Goal: Information Seeking & Learning: Learn about a topic

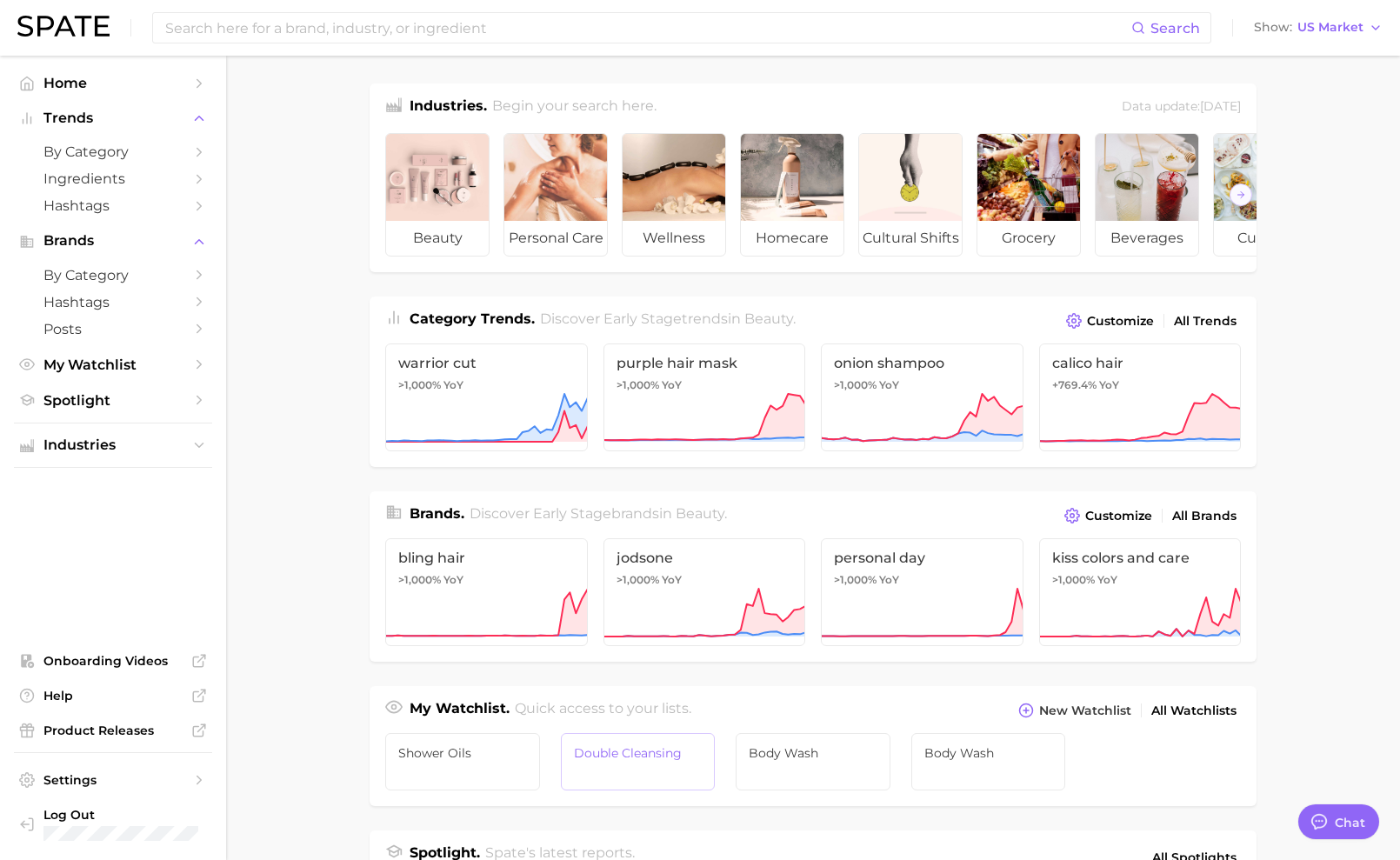
click at [700, 777] on link "Double Cleansing" at bounding box center [638, 761] width 155 height 57
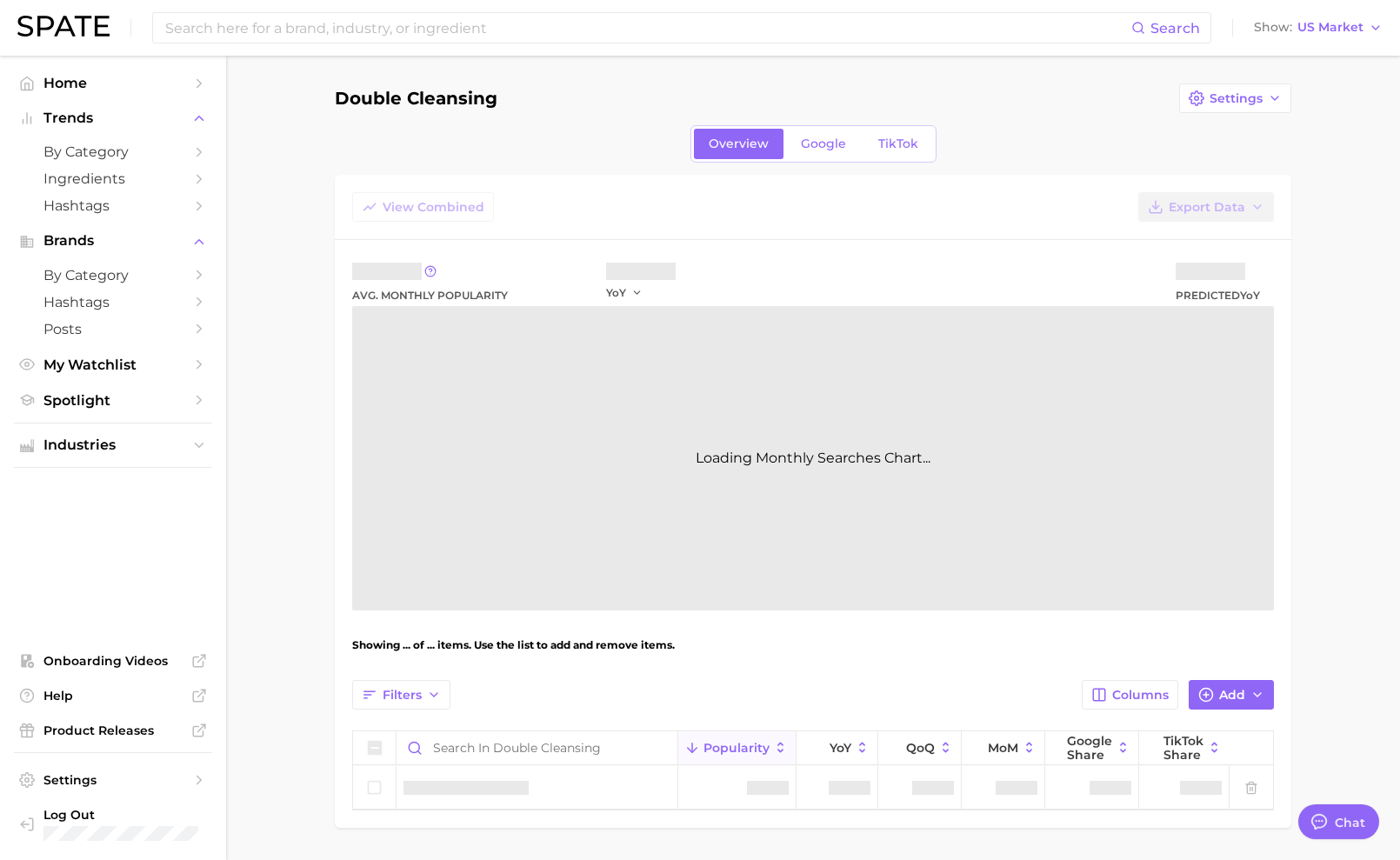
type textarea "x"
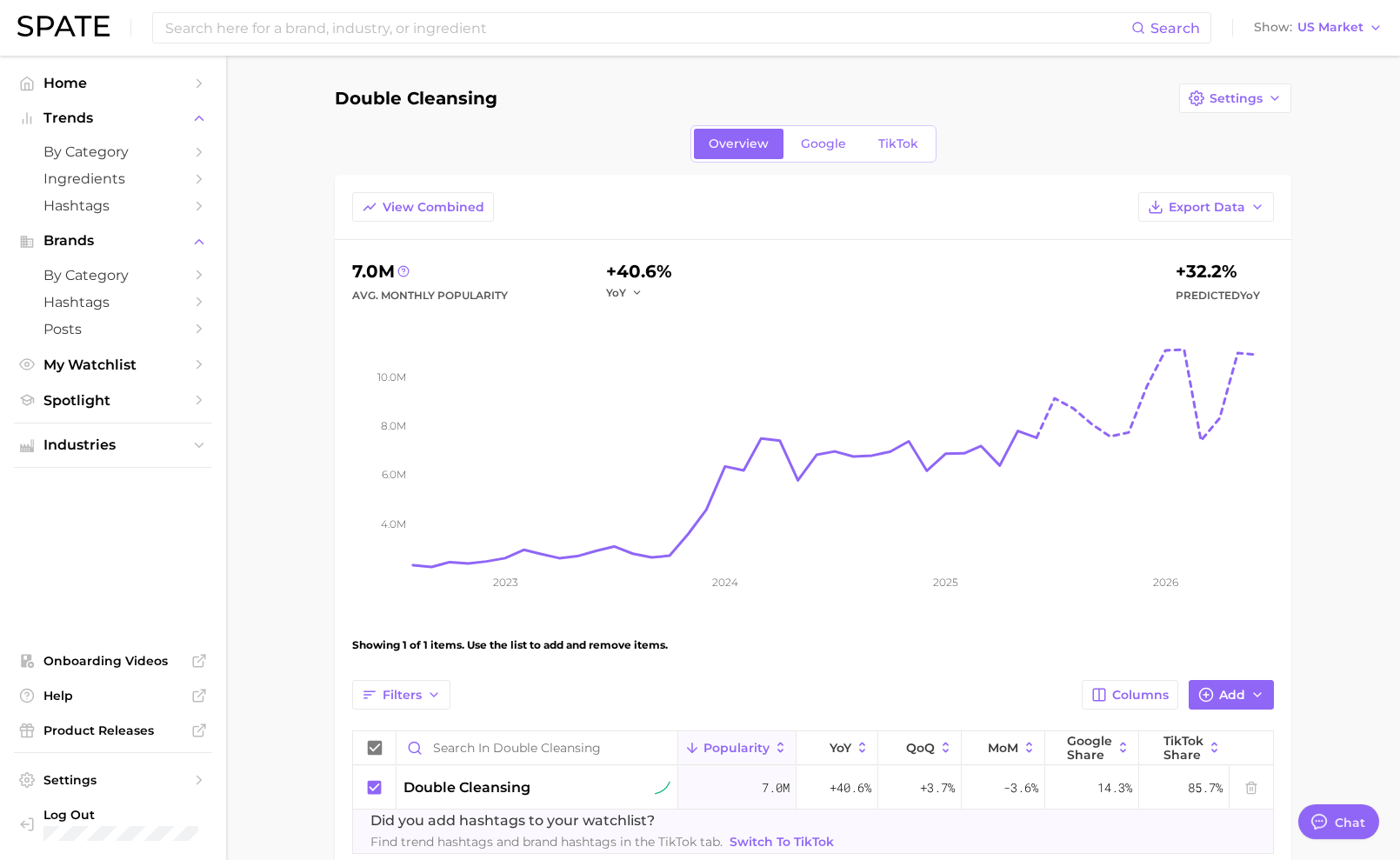
click at [595, 11] on div "Search Show US Market" at bounding box center [700, 27] width 1366 height 55
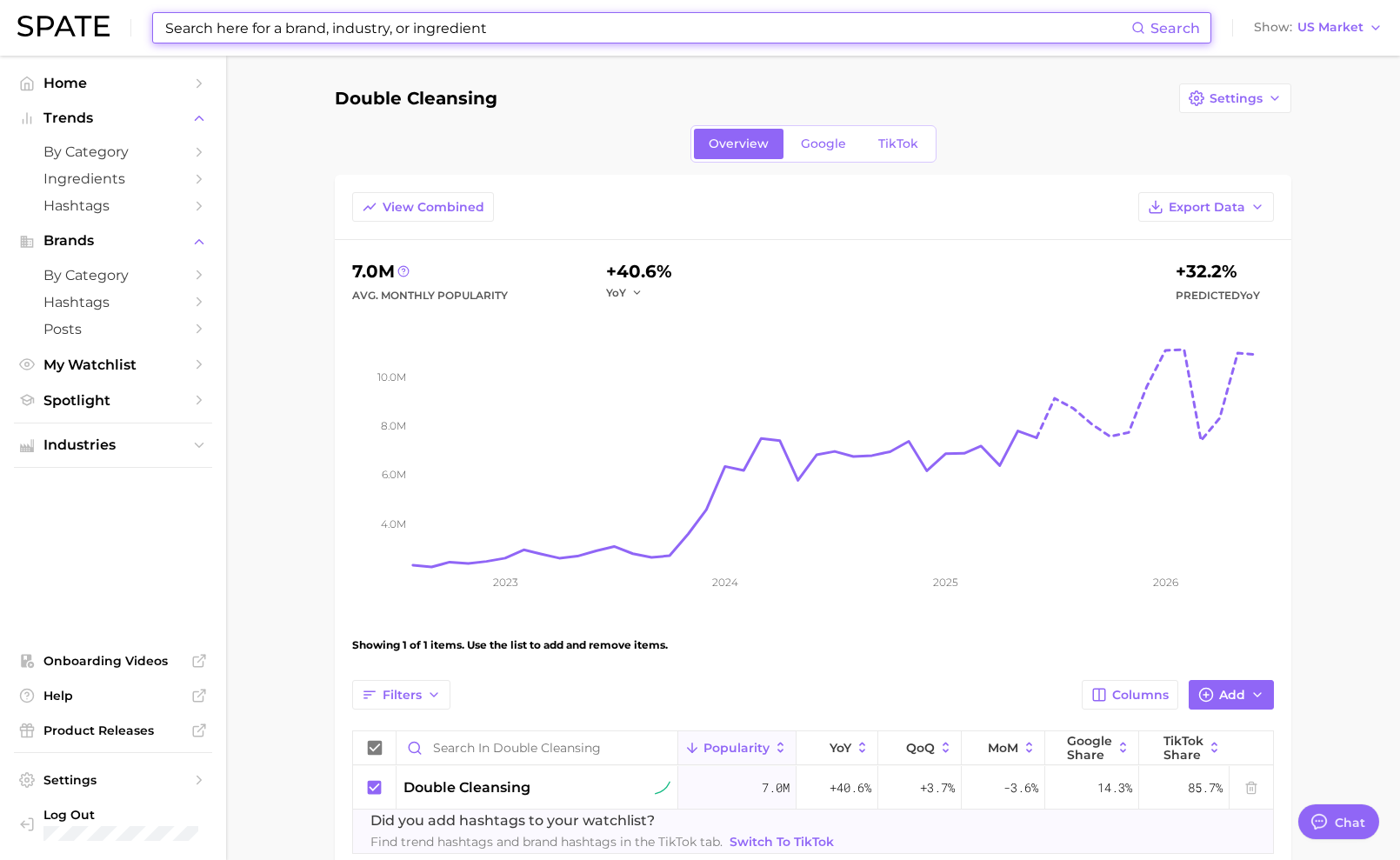
click at [557, 21] on input at bounding box center [647, 27] width 968 height 30
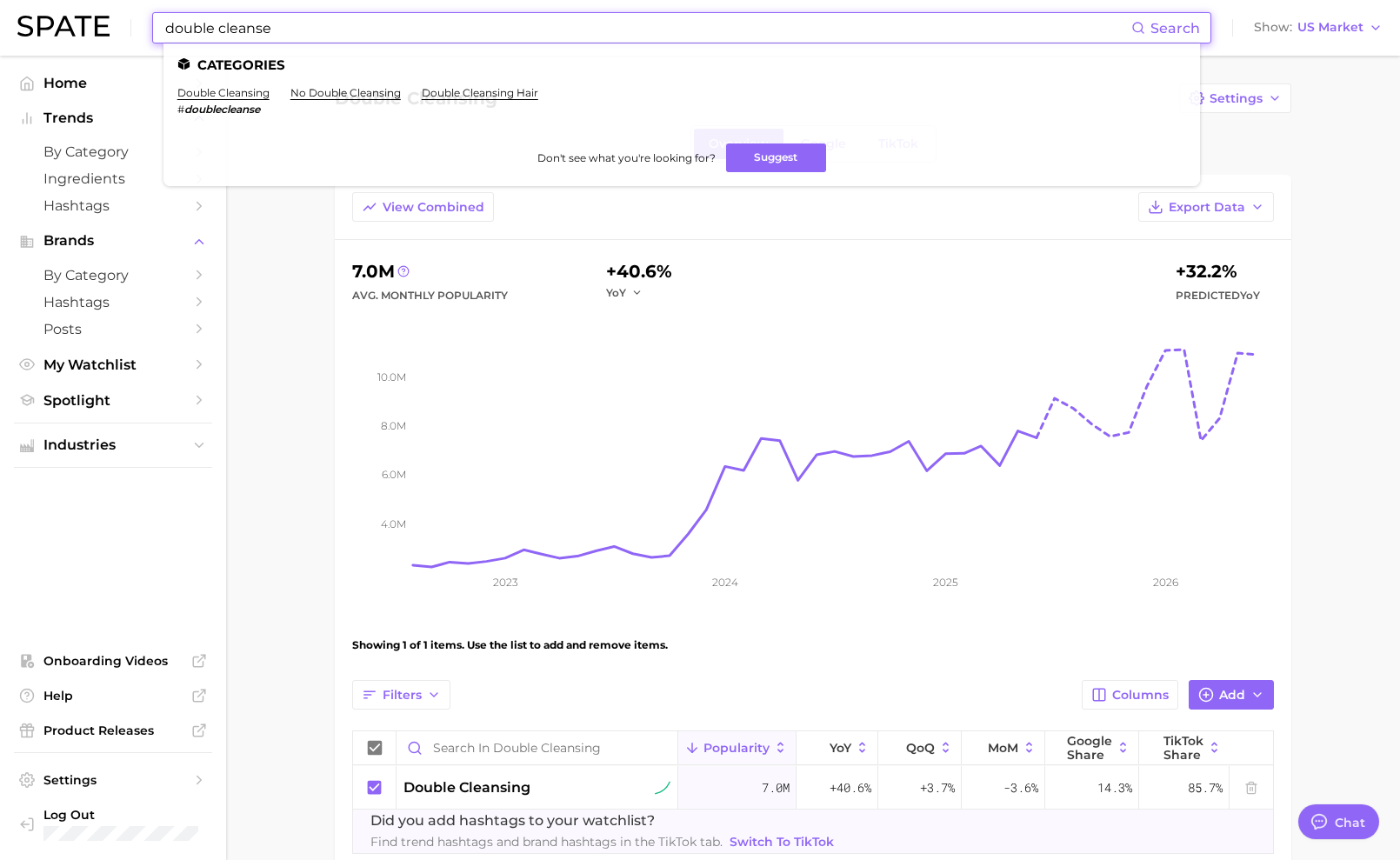
type input "double cleanse"
click at [198, 99] on li "double cleansing # doublecleanse" at bounding box center [224, 101] width 93 height 30
click at [199, 93] on link "double cleansing" at bounding box center [224, 93] width 93 height 13
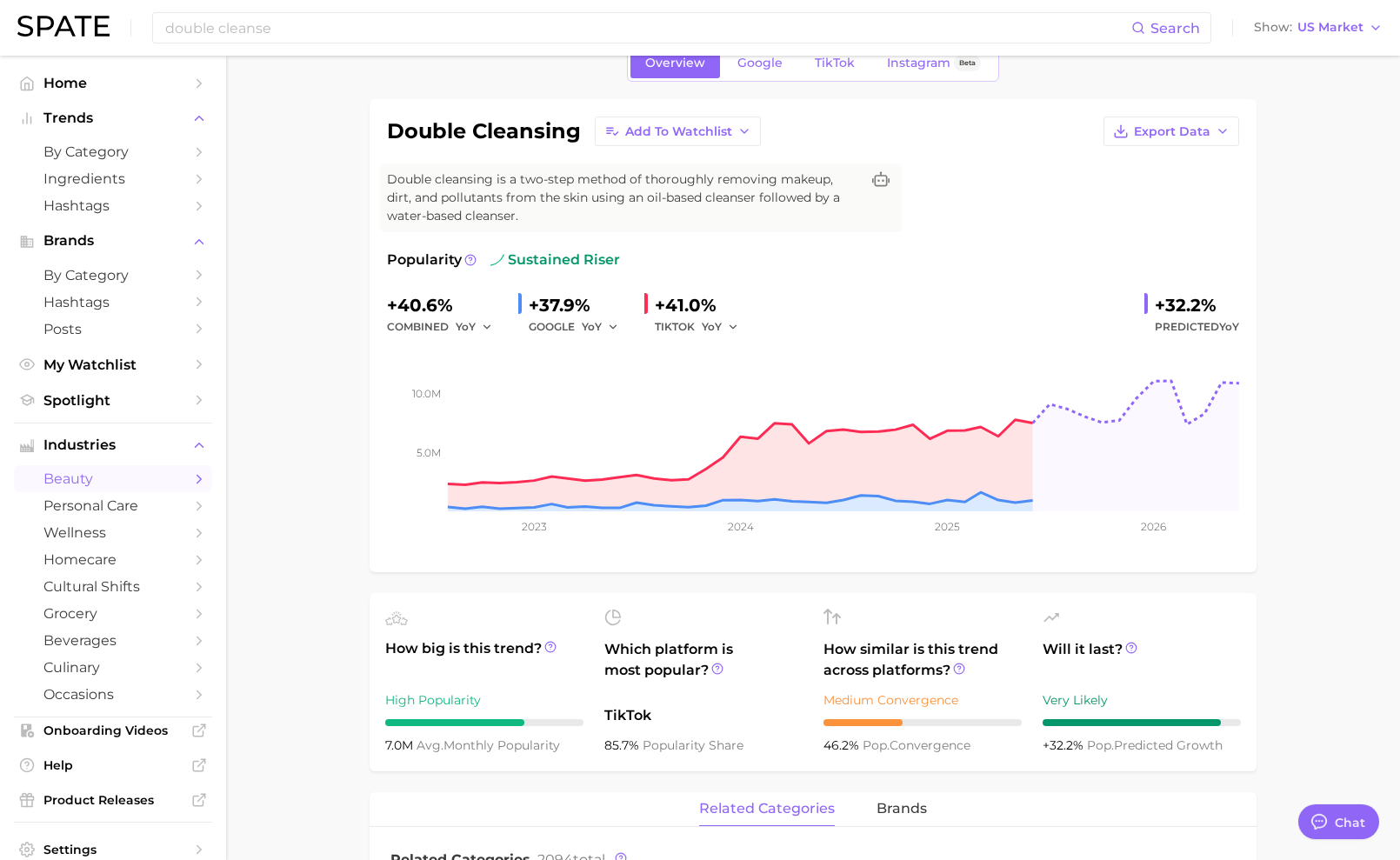
scroll to position [93, 0]
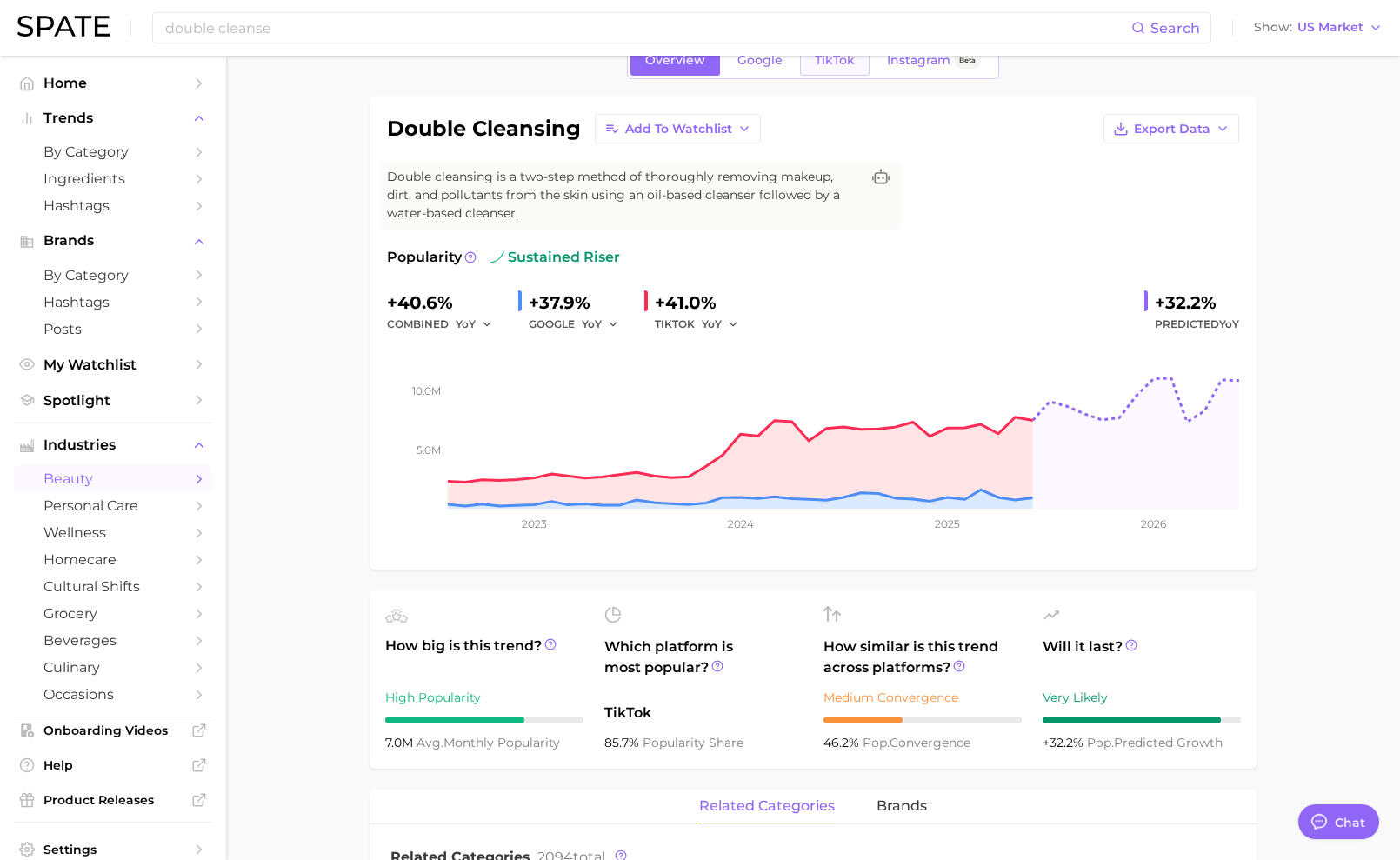
click at [832, 70] on link "TikTok" at bounding box center [835, 61] width 70 height 31
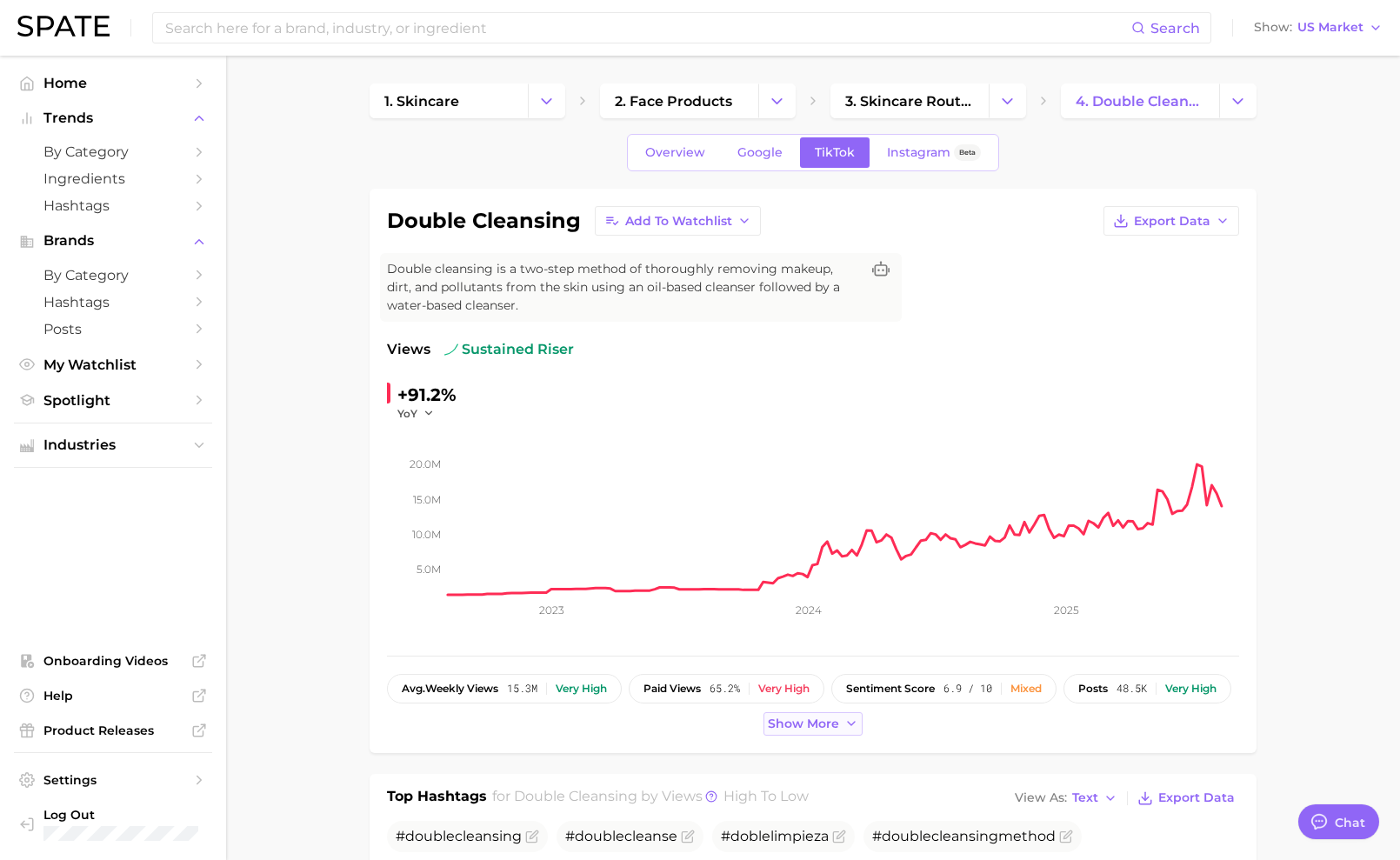
click at [796, 727] on span "Show more" at bounding box center [803, 724] width 72 height 15
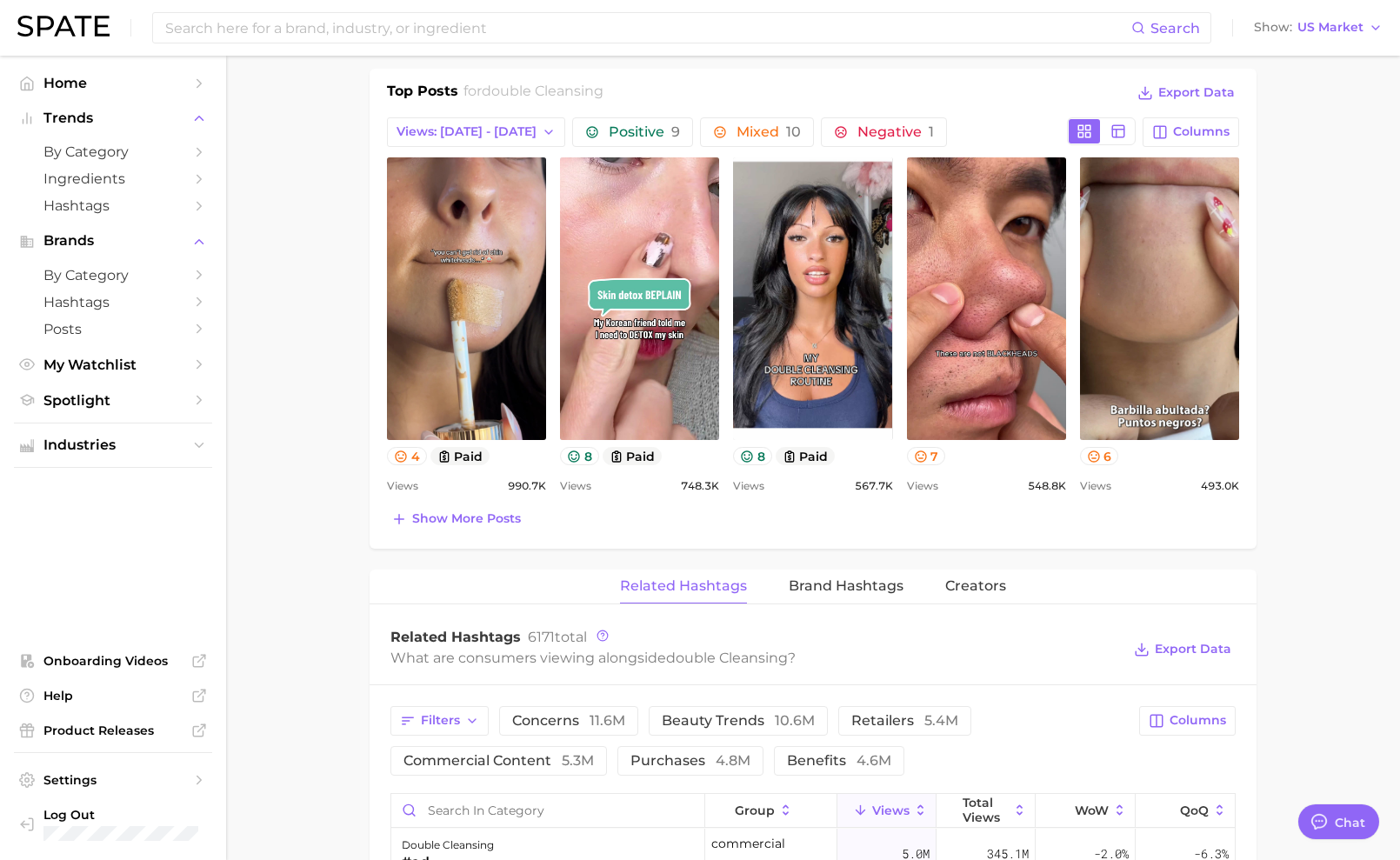
scroll to position [905, 0]
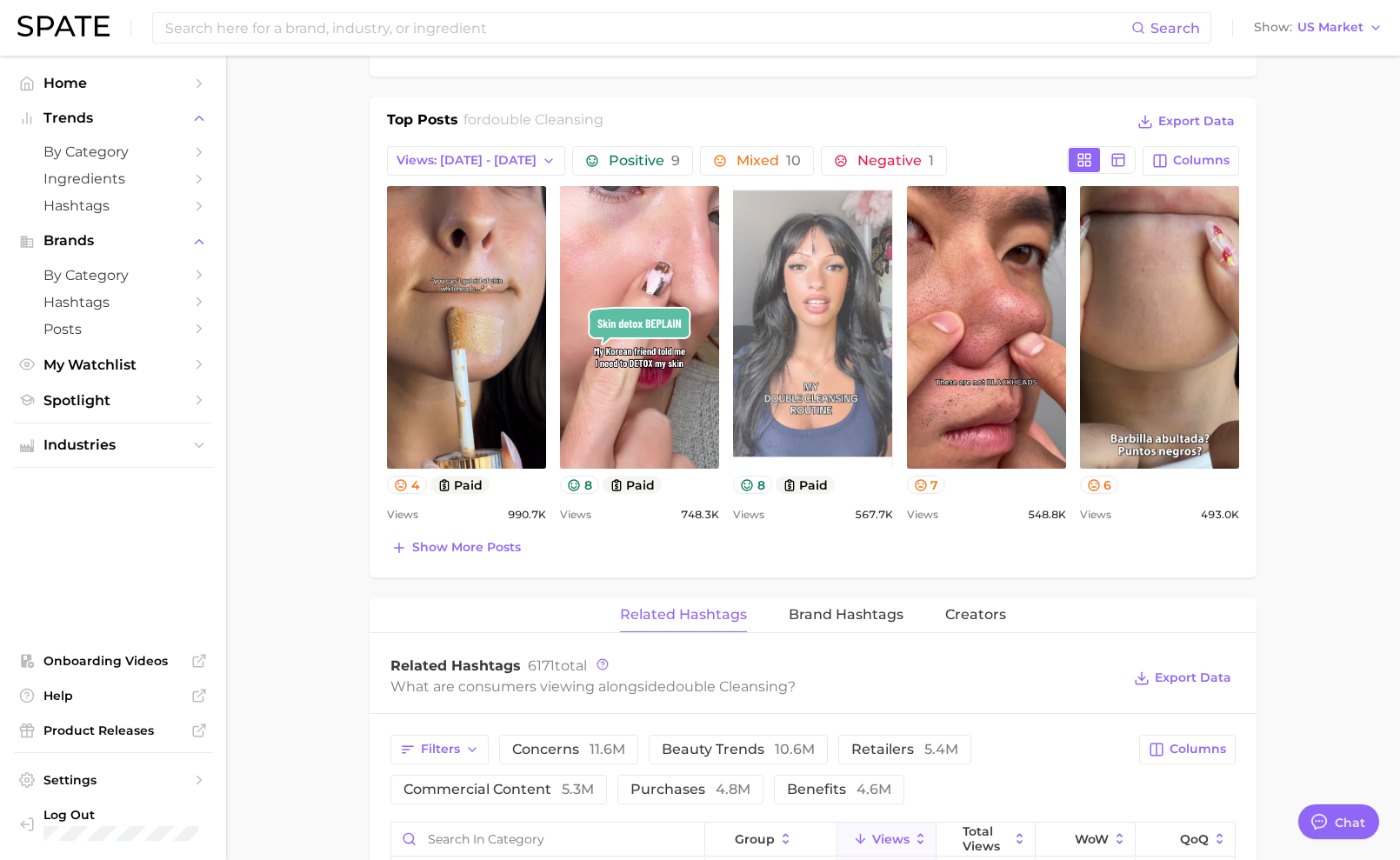
click at [855, 342] on link "view post on TikTok" at bounding box center [812, 327] width 159 height 283
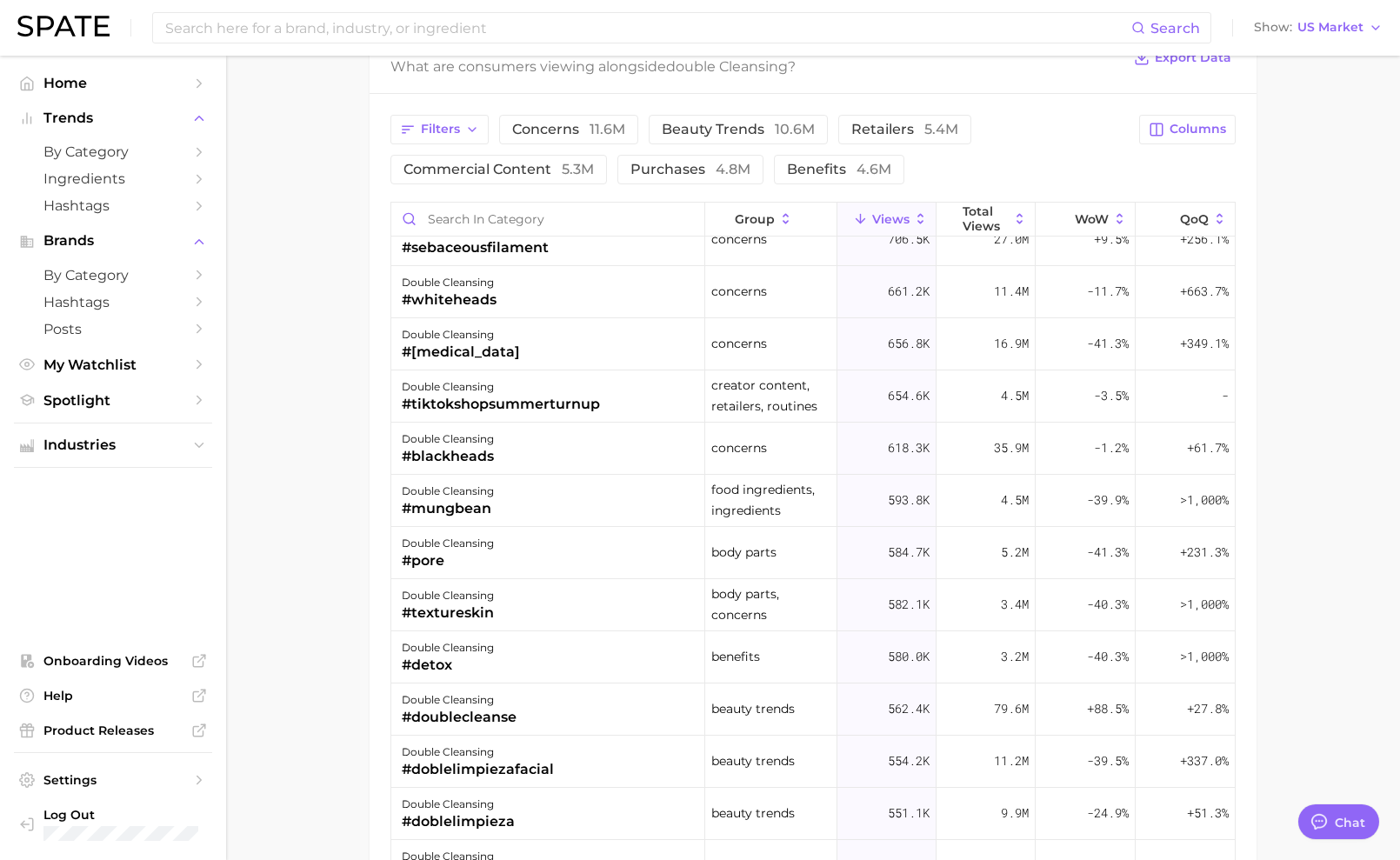
scroll to position [794, 0]
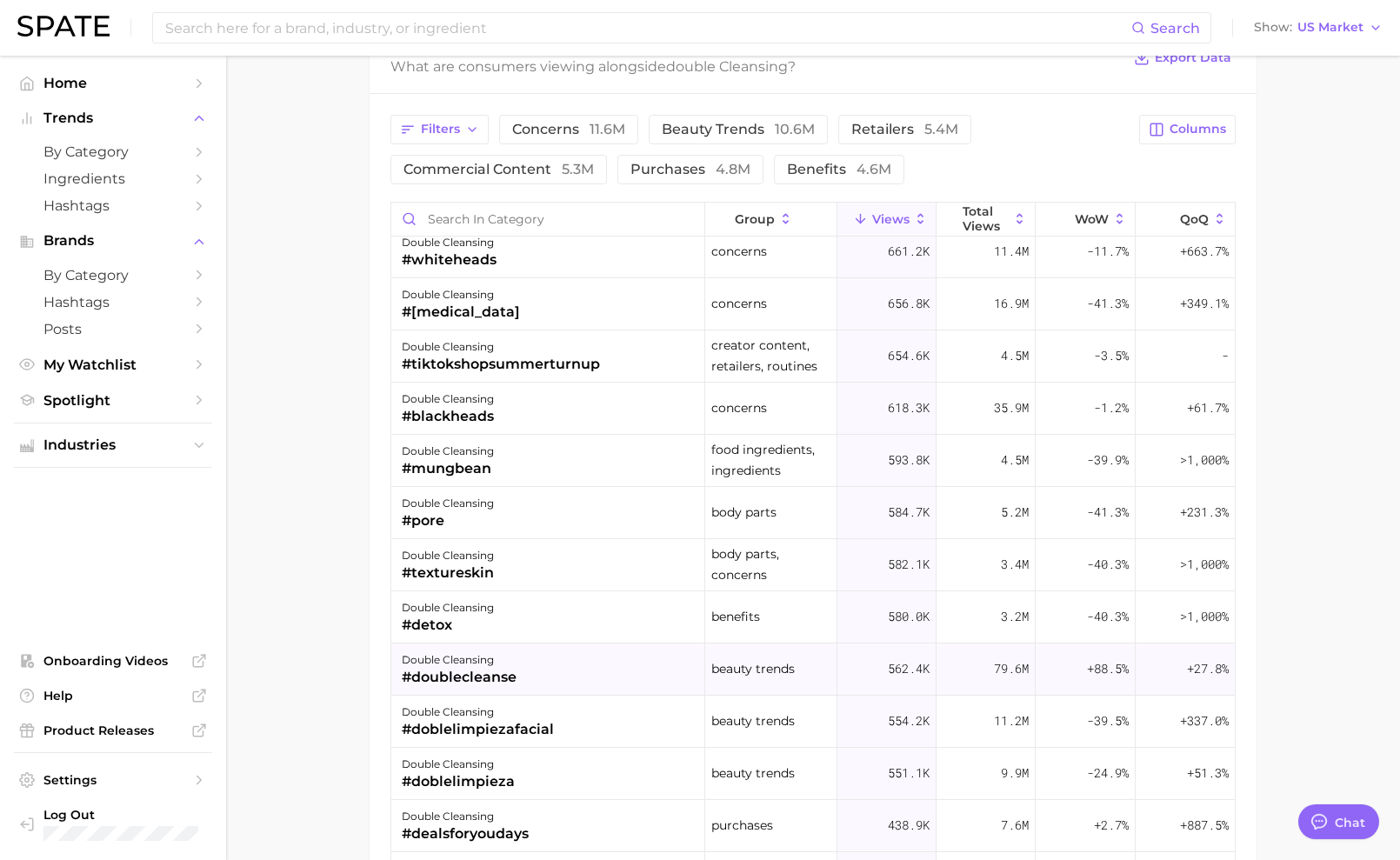
click at [520, 643] on div "double cleansing #doublecleanse" at bounding box center [548, 669] width 314 height 53
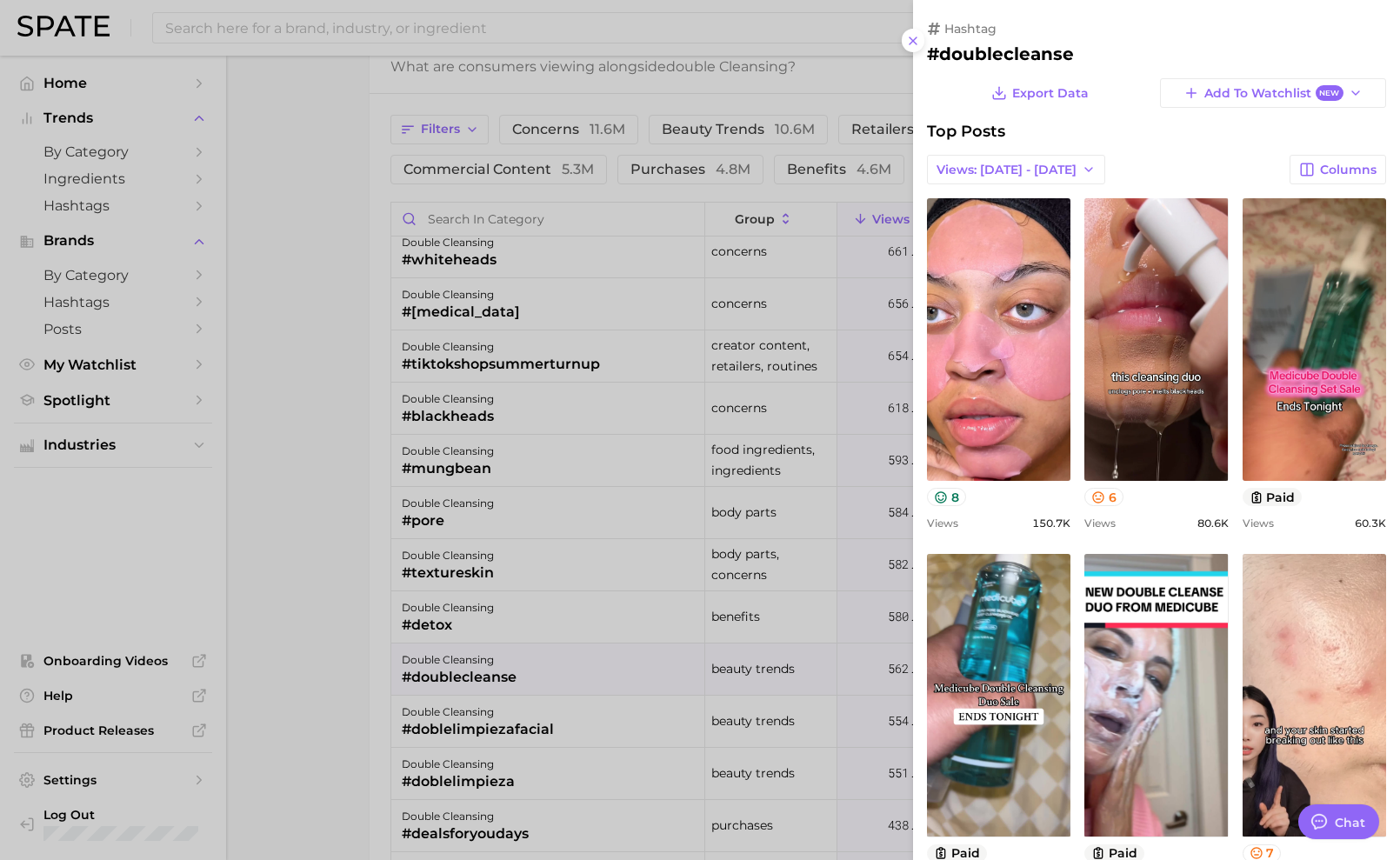
scroll to position [0, 0]
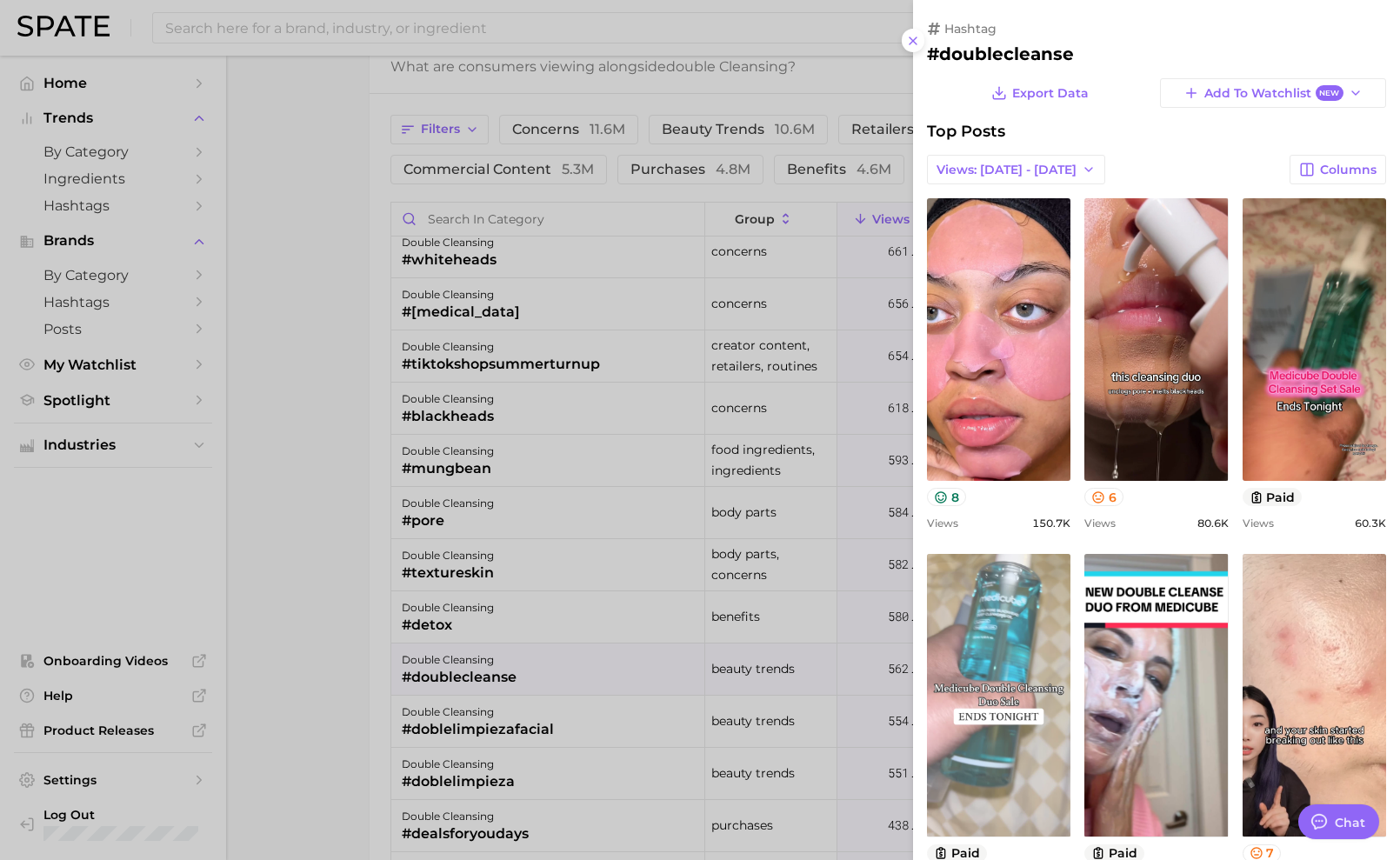
click at [1009, 634] on link "view post on TikTok" at bounding box center [999, 696] width 143 height 283
